Goal: Transaction & Acquisition: Purchase product/service

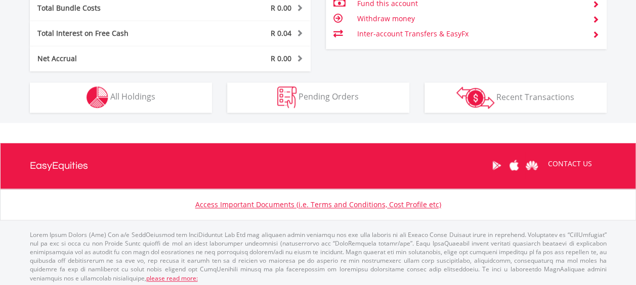
scroll to position [589, 0]
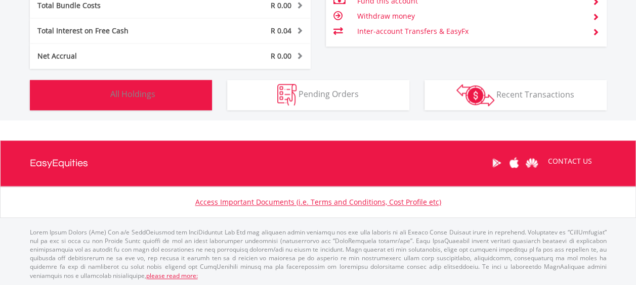
click at [130, 94] on span "All Holdings" at bounding box center [132, 93] width 45 height 11
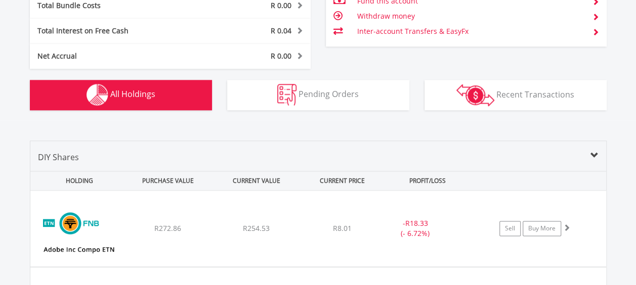
scroll to position [729, 0]
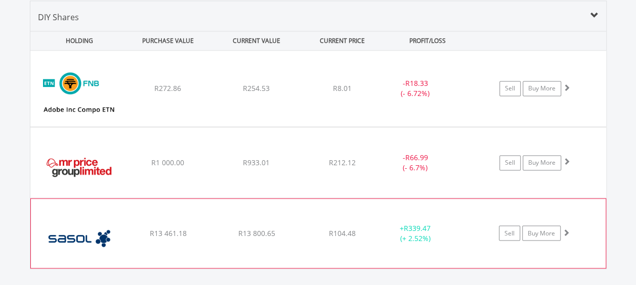
click at [328, 94] on div "R104.48" at bounding box center [342, 88] width 80 height 10
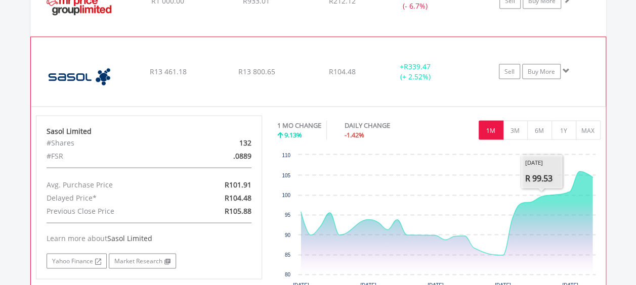
scroll to position [933, 0]
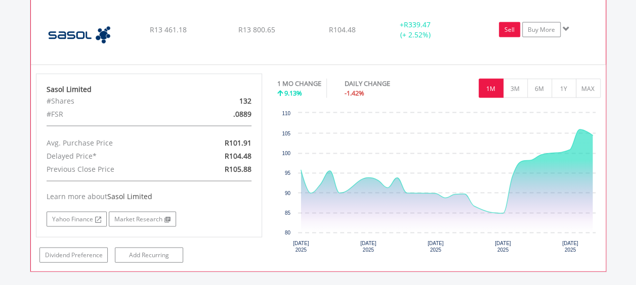
click at [509, 29] on link "Sell" at bounding box center [509, 29] width 21 height 15
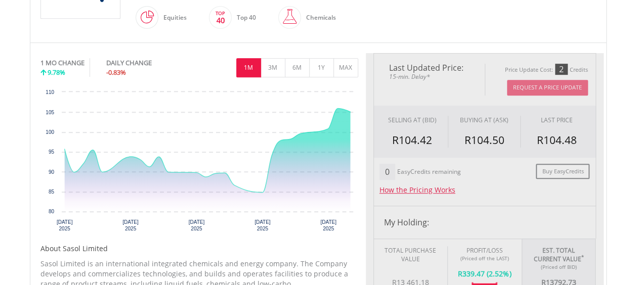
type input "********"
type input "******"
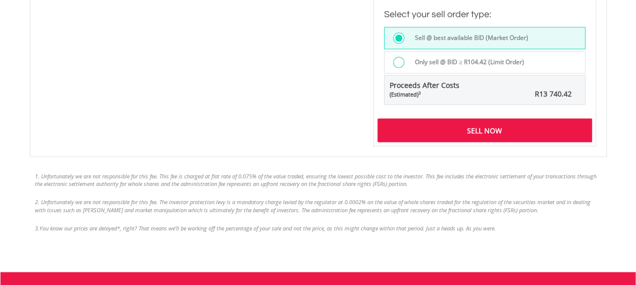
scroll to position [829, 0]
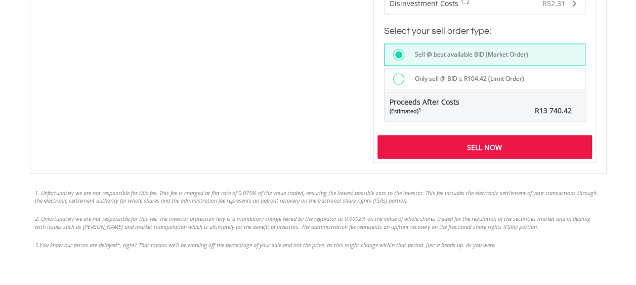
click at [485, 142] on div "Sell Now" at bounding box center [484, 146] width 214 height 23
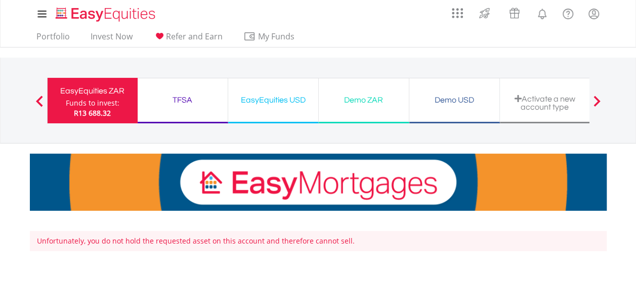
scroll to position [303, 0]
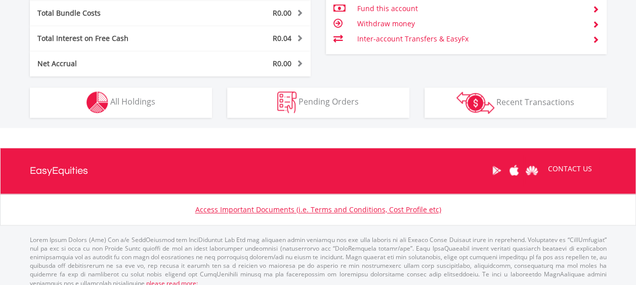
scroll to position [589, 0]
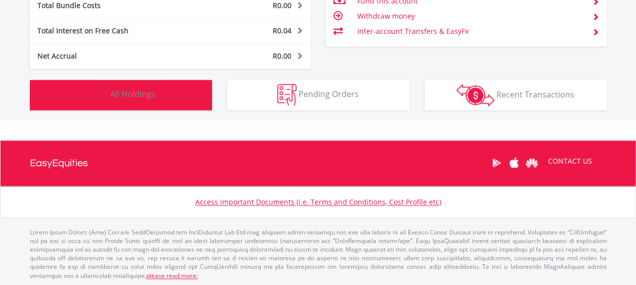
click at [116, 98] on span "All Holdings" at bounding box center [132, 93] width 45 height 11
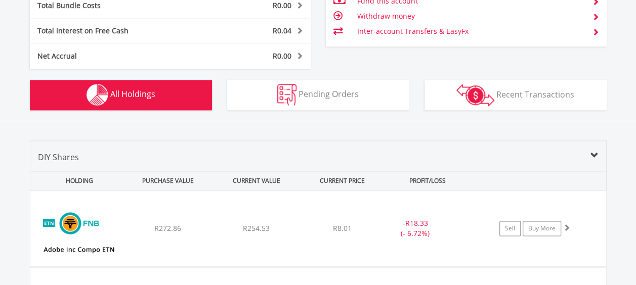
scroll to position [729, 0]
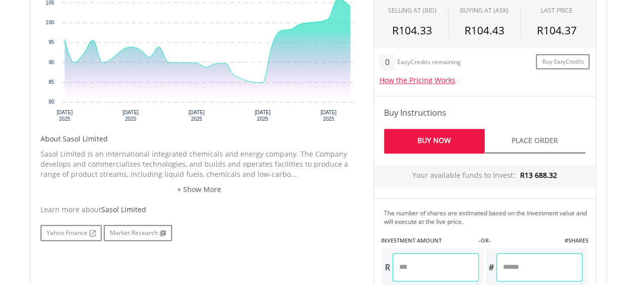
scroll to position [425, 0]
